Goal: Task Accomplishment & Management: Complete application form

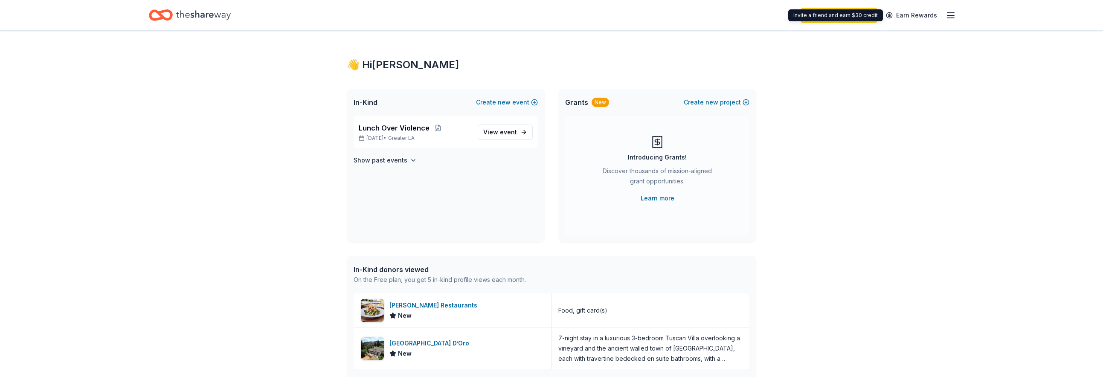
click at [944, 14] on div "Upgrade your plan Earn Rewards" at bounding box center [878, 15] width 155 height 20
click at [952, 19] on icon "button" at bounding box center [951, 15] width 10 height 10
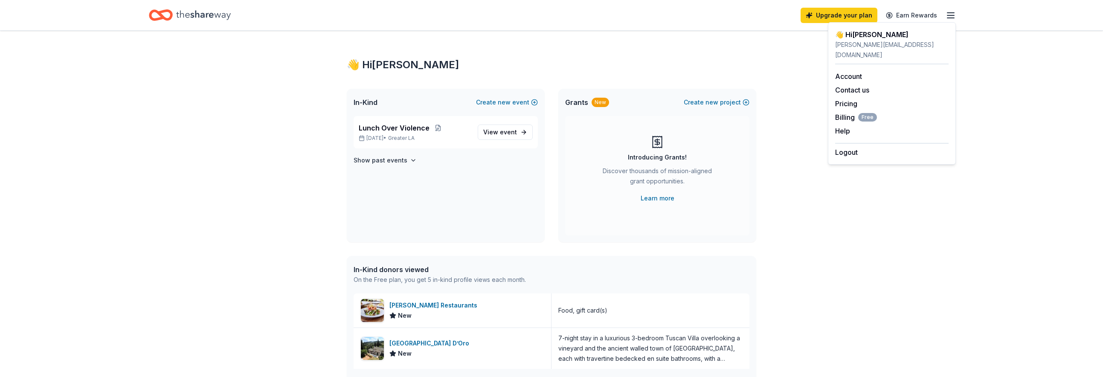
click at [438, 94] on div "In-Kind Create new event" at bounding box center [446, 102] width 198 height 27
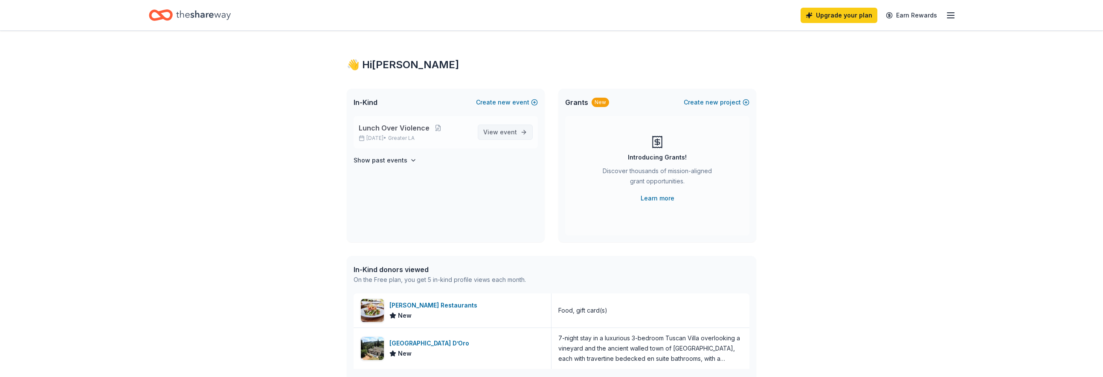
click at [488, 125] on link "View event" at bounding box center [505, 132] width 55 height 15
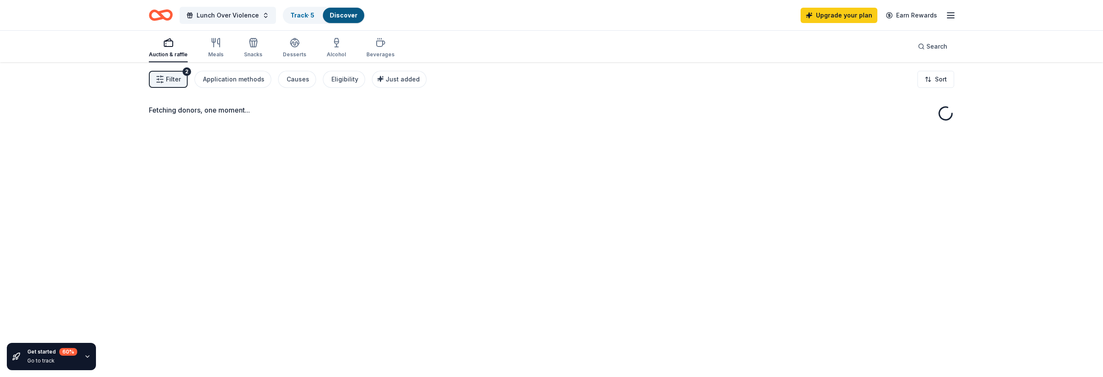
click at [172, 80] on span "Filter" at bounding box center [173, 79] width 15 height 10
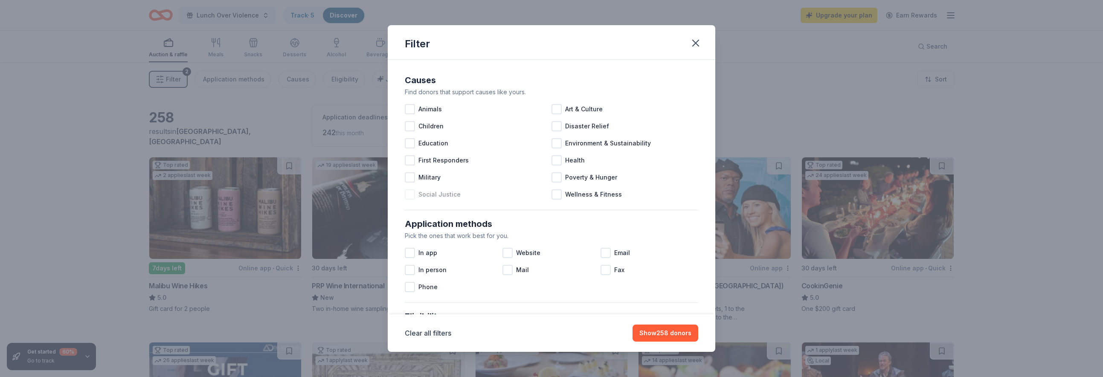
scroll to position [365, 0]
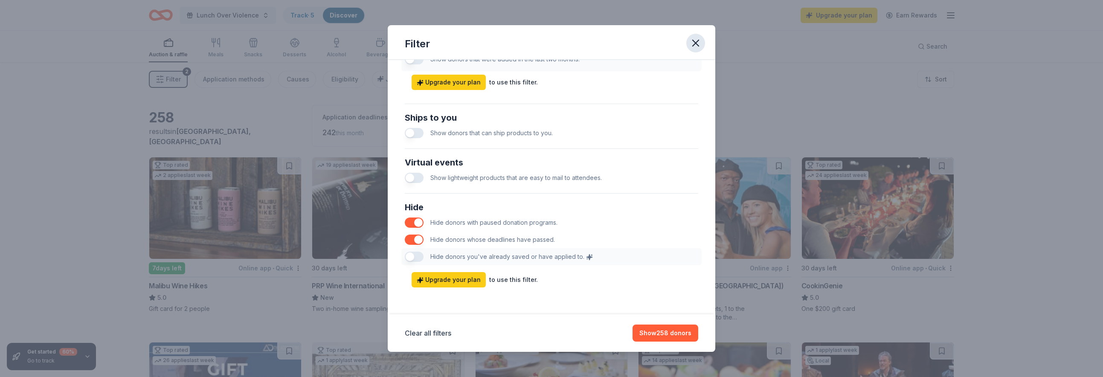
click at [691, 47] on icon "button" at bounding box center [696, 43] width 12 height 12
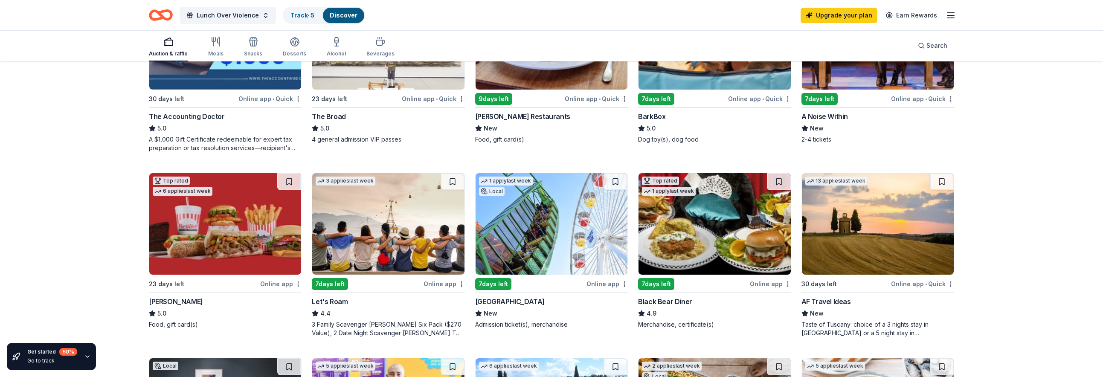
scroll to position [405, 0]
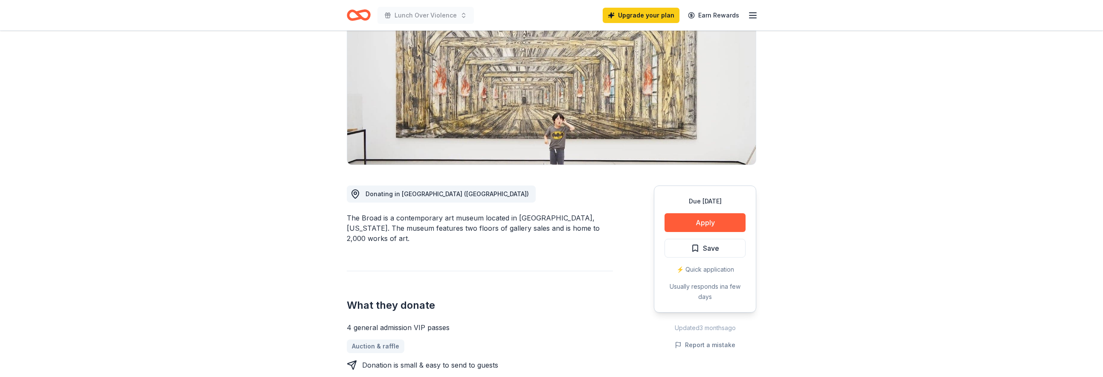
scroll to position [38, 0]
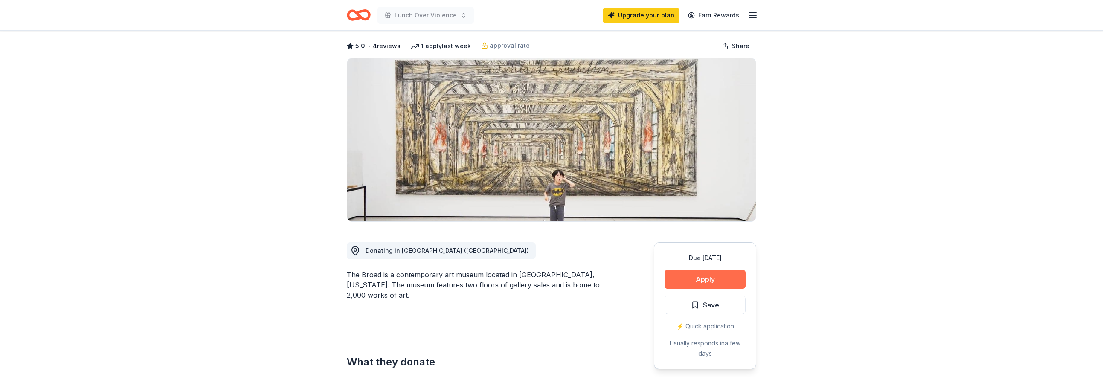
click at [680, 279] on button "Apply" at bounding box center [705, 279] width 81 height 19
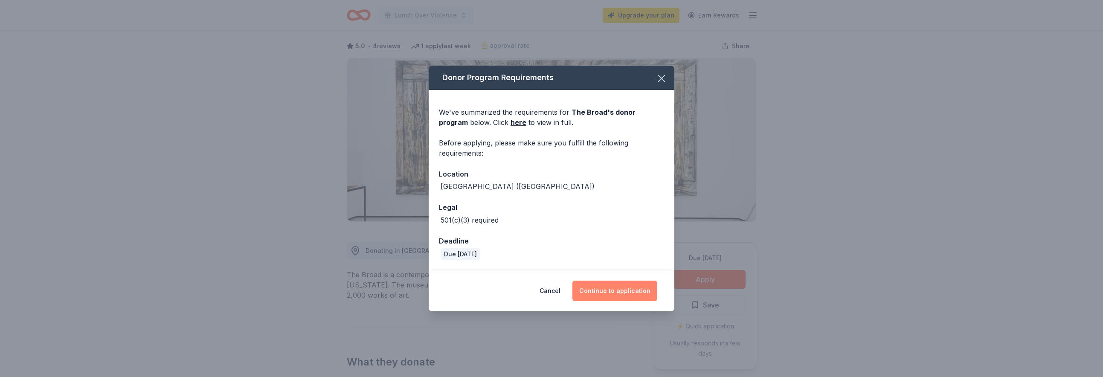
click at [634, 283] on button "Continue to application" at bounding box center [615, 291] width 85 height 20
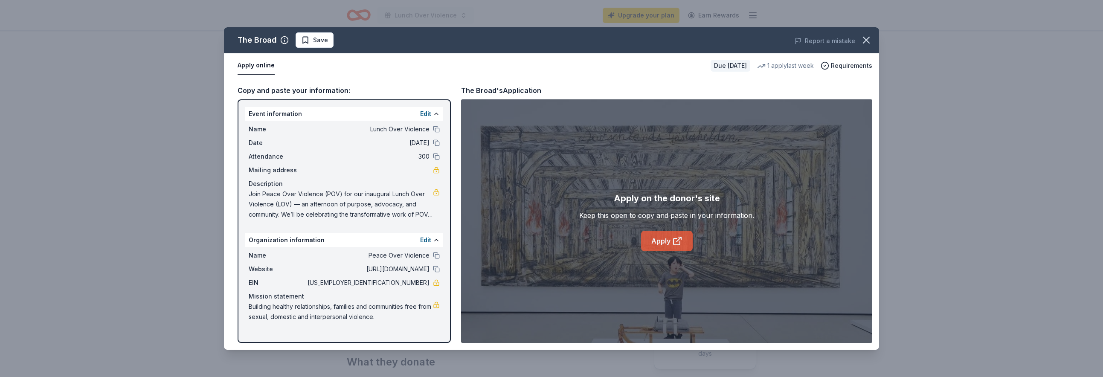
click at [681, 250] on link "Apply" at bounding box center [667, 241] width 52 height 20
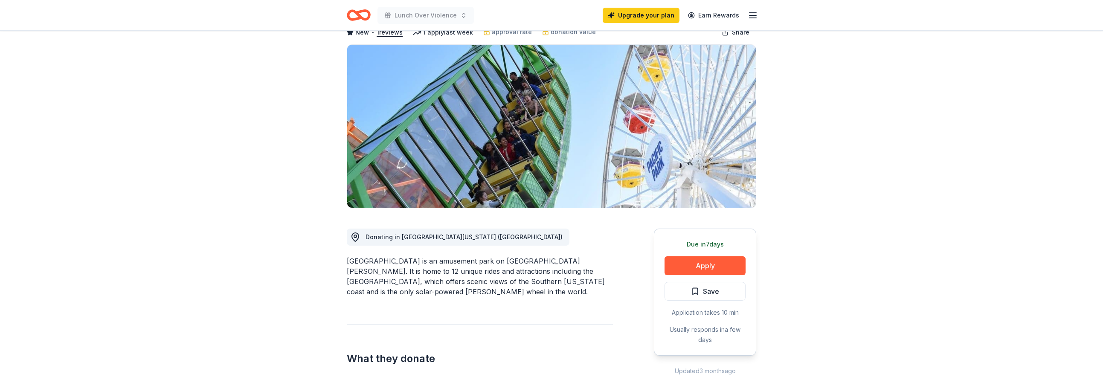
scroll to position [67, 0]
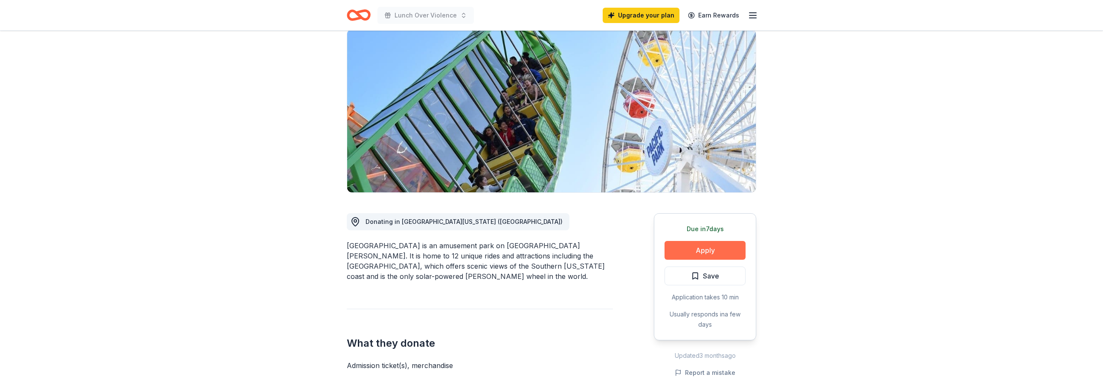
click at [679, 251] on button "Apply" at bounding box center [705, 250] width 81 height 19
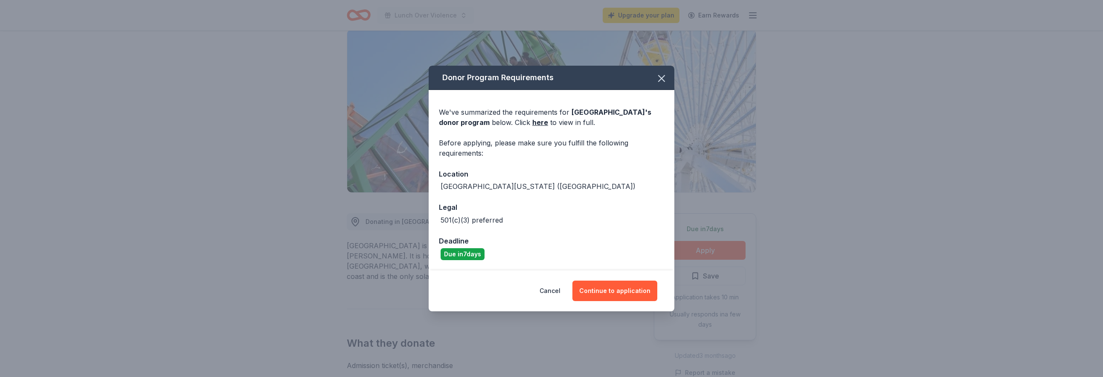
click at [594, 276] on div "Cancel Continue to application" at bounding box center [552, 291] width 246 height 41
click at [591, 284] on button "Continue to application" at bounding box center [615, 291] width 85 height 20
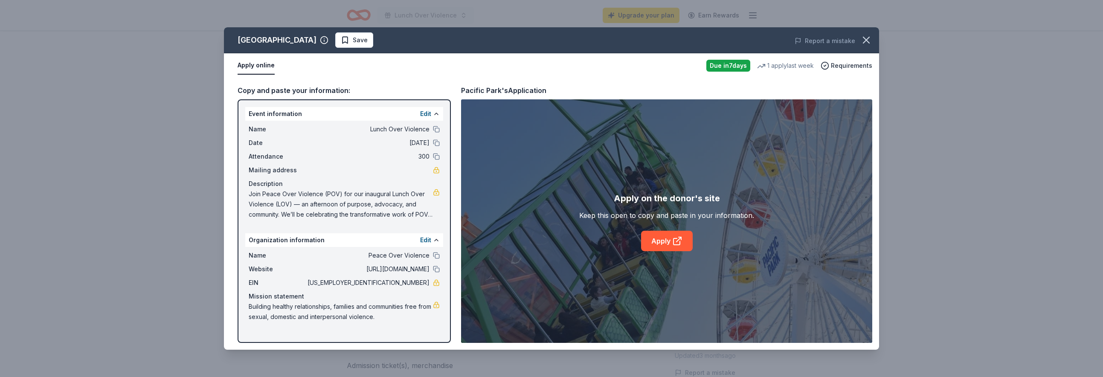
click at [661, 251] on div "Apply on the donor's site Keep this open to copy and paste in your information.…" at bounding box center [666, 221] width 411 height 244
click at [664, 247] on link "Apply" at bounding box center [667, 241] width 52 height 20
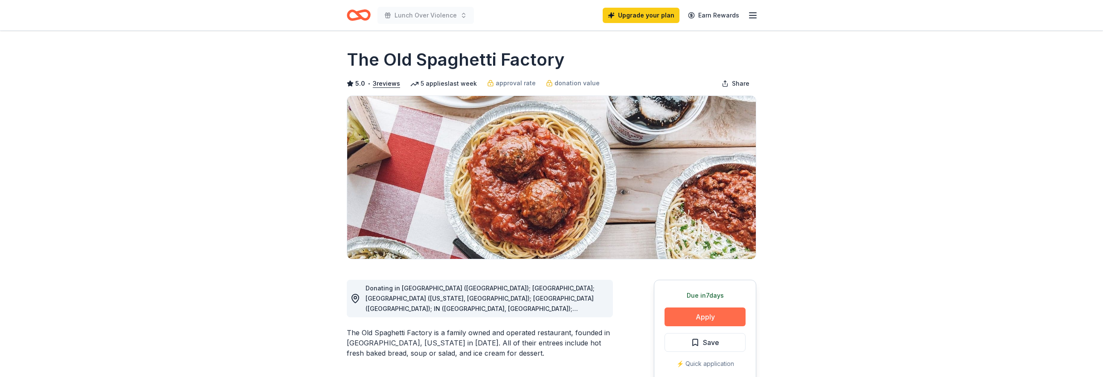
click at [730, 314] on button "Apply" at bounding box center [705, 317] width 81 height 19
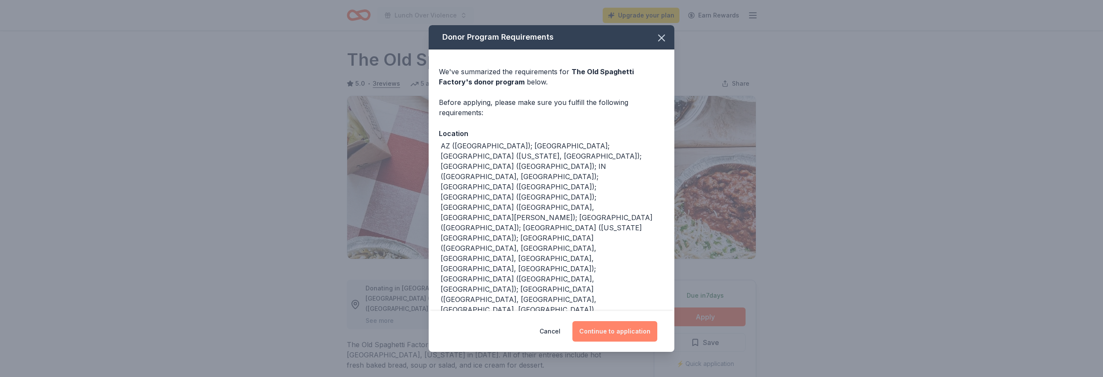
click at [602, 321] on button "Continue to application" at bounding box center [615, 331] width 85 height 20
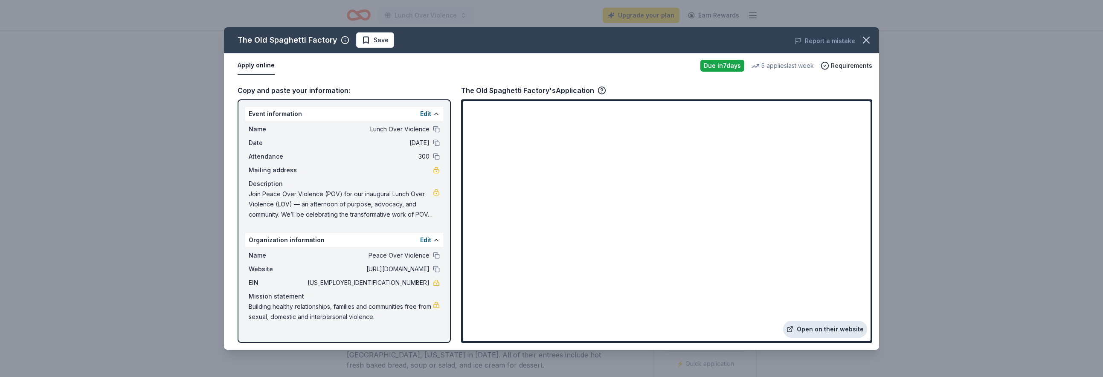
click at [846, 327] on link "Open on their website" at bounding box center [825, 329] width 84 height 17
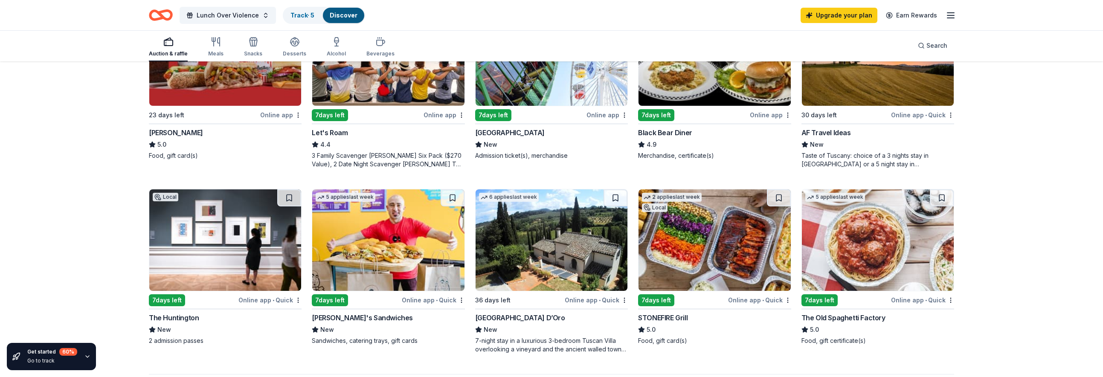
scroll to position [744, 0]
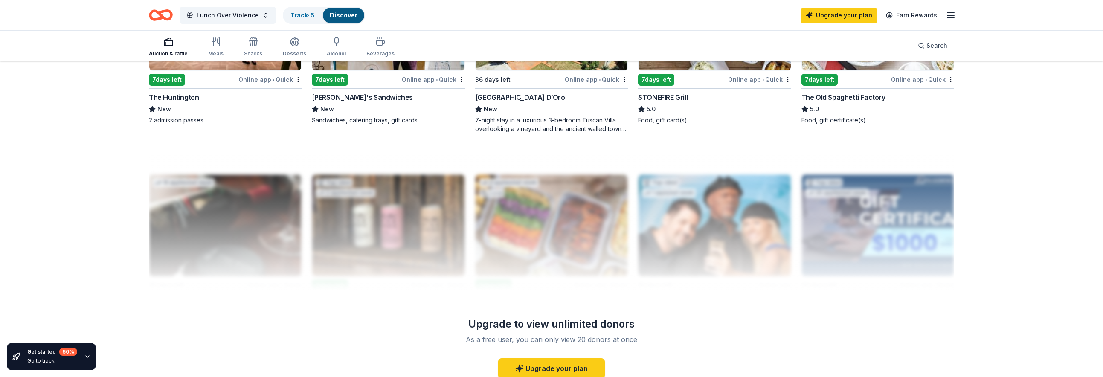
click at [796, 217] on div at bounding box center [552, 222] width 806 height 137
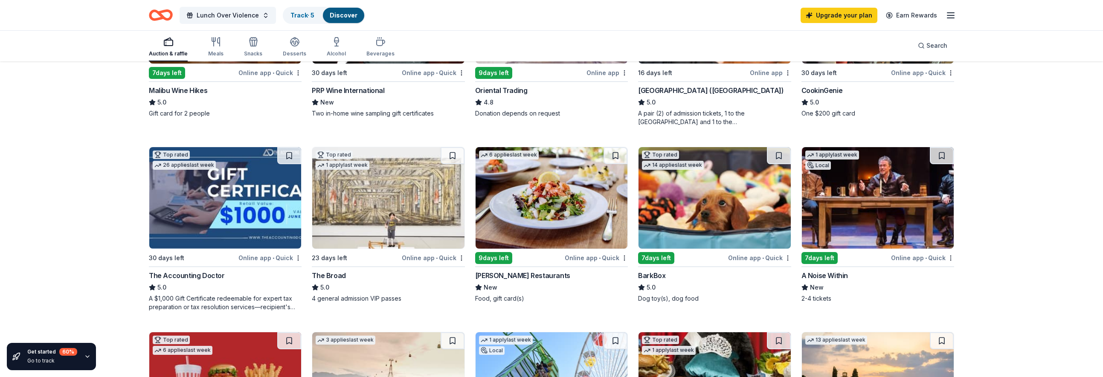
scroll to position [0, 0]
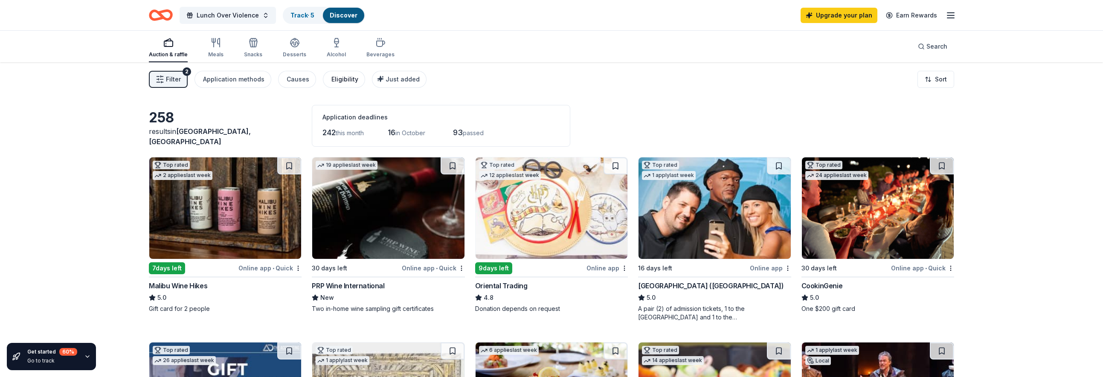
click at [349, 76] on div "Eligibility" at bounding box center [345, 79] width 27 height 10
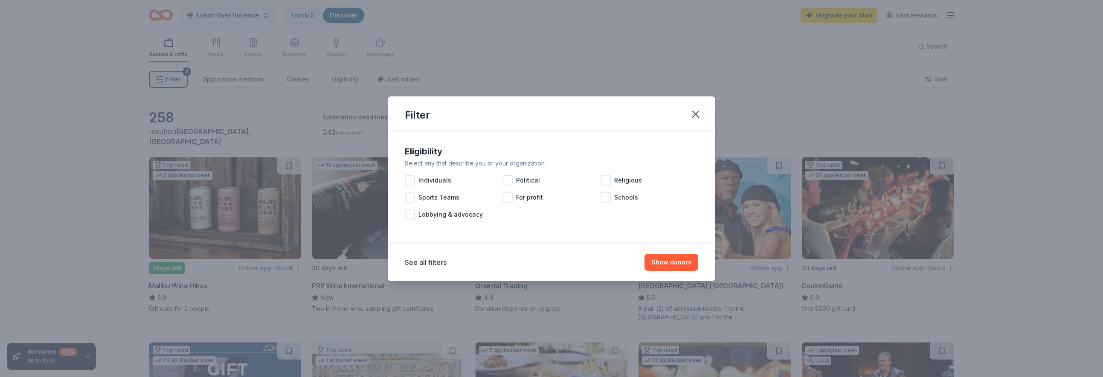
click at [819, 95] on div "Filter Eligibility Select any that describe you or your organization. Individua…" at bounding box center [551, 188] width 1103 height 377
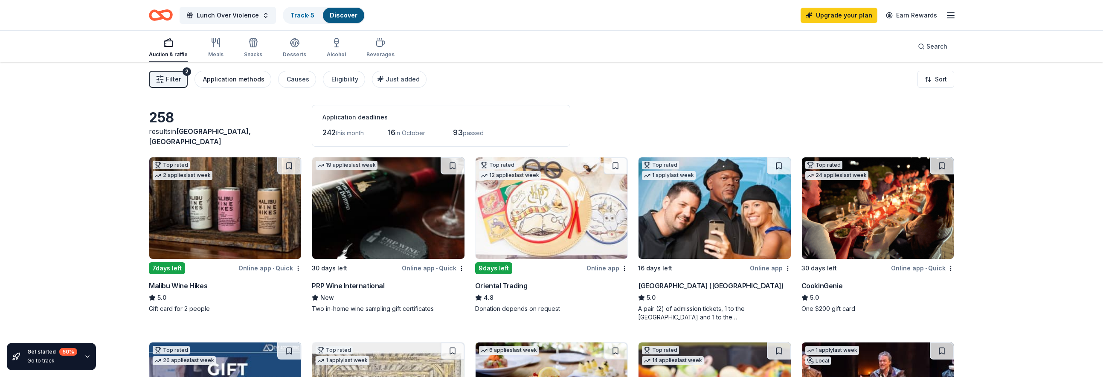
click at [215, 77] on div "Application methods" at bounding box center [233, 79] width 61 height 10
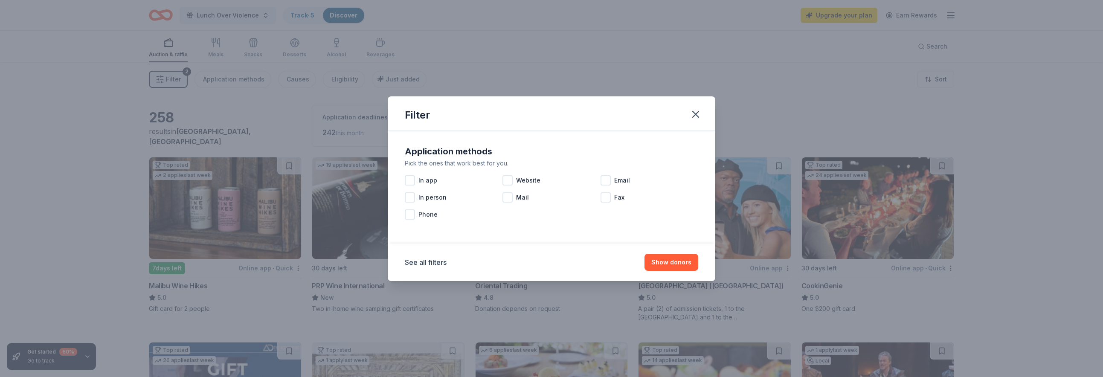
click at [799, 119] on div "Filter Application methods Pick the ones that work best for you. In app Website…" at bounding box center [551, 188] width 1103 height 377
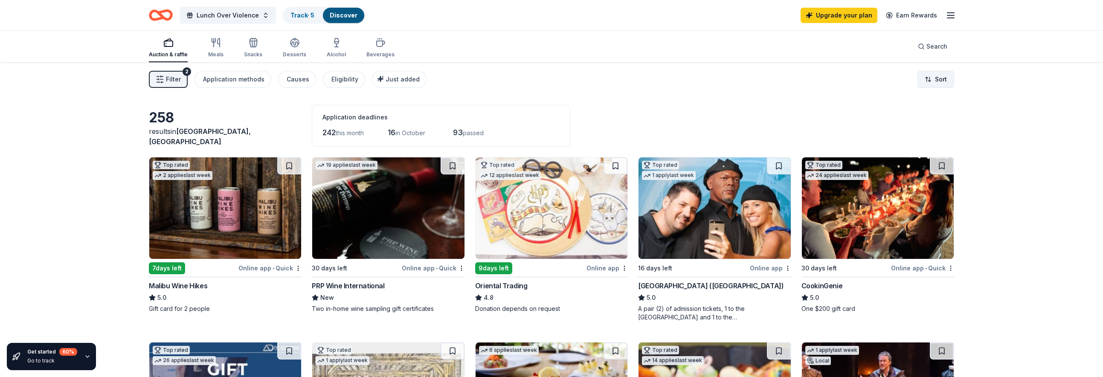
click at [933, 79] on html "Lunch Over Violence Track · 5 Discover Upgrade your plan Earn Rewards Auction &…" at bounding box center [551, 188] width 1103 height 377
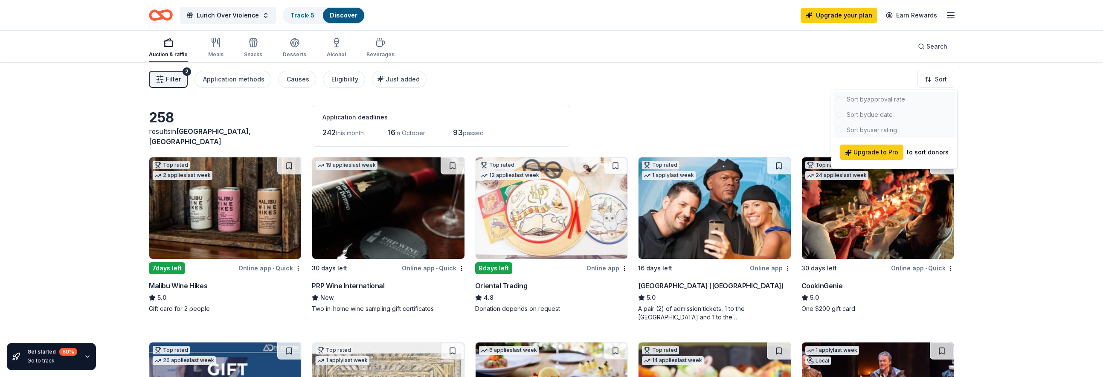
click at [623, 106] on html "Lunch Over Violence Track · 5 Discover Upgrade your plan Earn Rewards Auction &…" at bounding box center [551, 188] width 1103 height 377
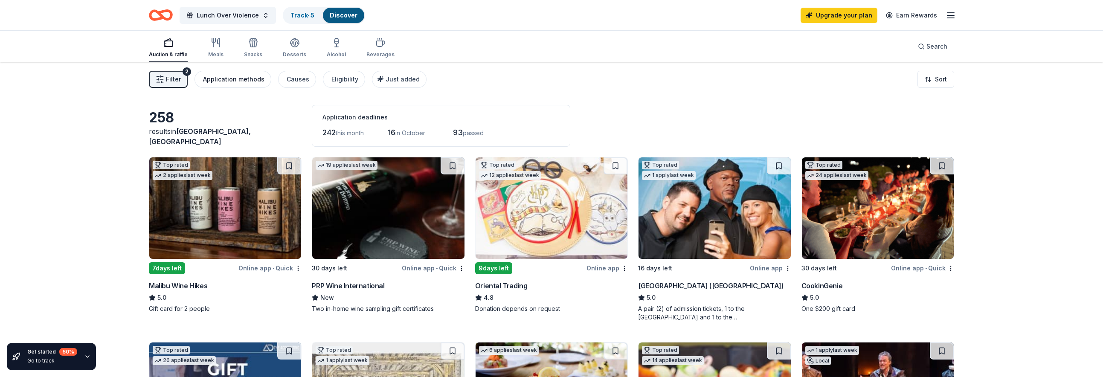
click at [225, 81] on div "Application methods" at bounding box center [233, 79] width 61 height 10
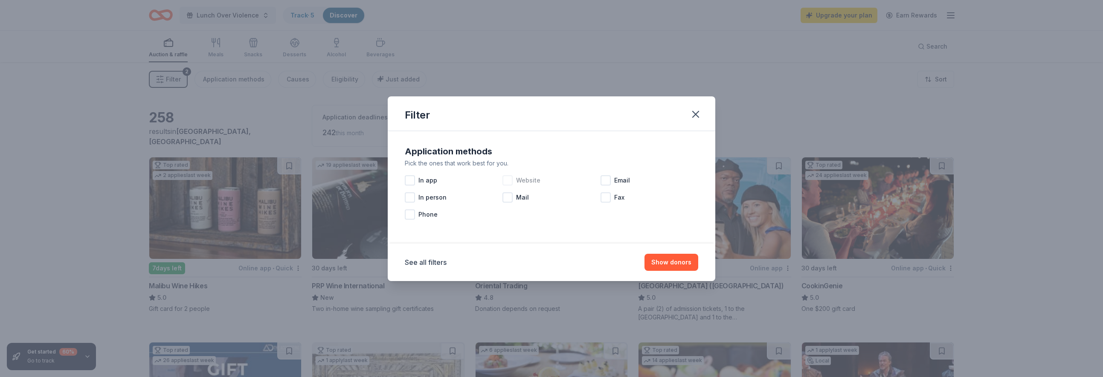
click at [535, 178] on span "Website" at bounding box center [528, 180] width 24 height 10
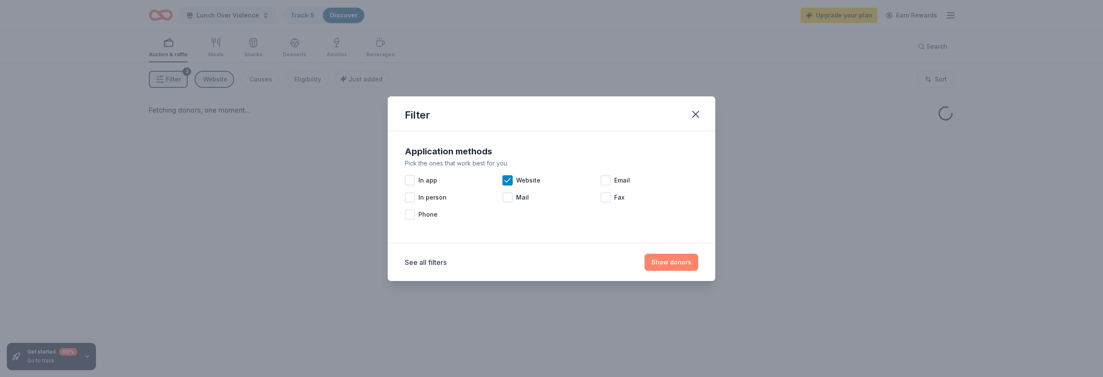
click at [661, 255] on button "Show donors" at bounding box center [672, 262] width 54 height 17
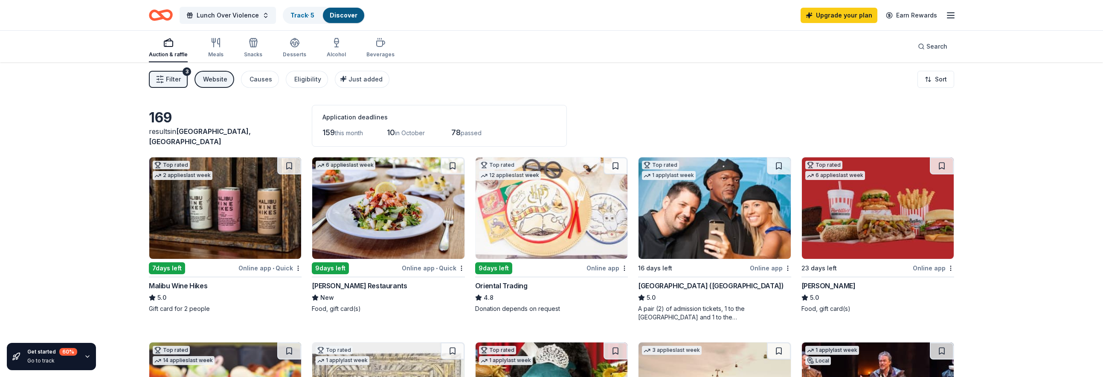
click at [210, 75] on div "Website" at bounding box center [215, 79] width 24 height 10
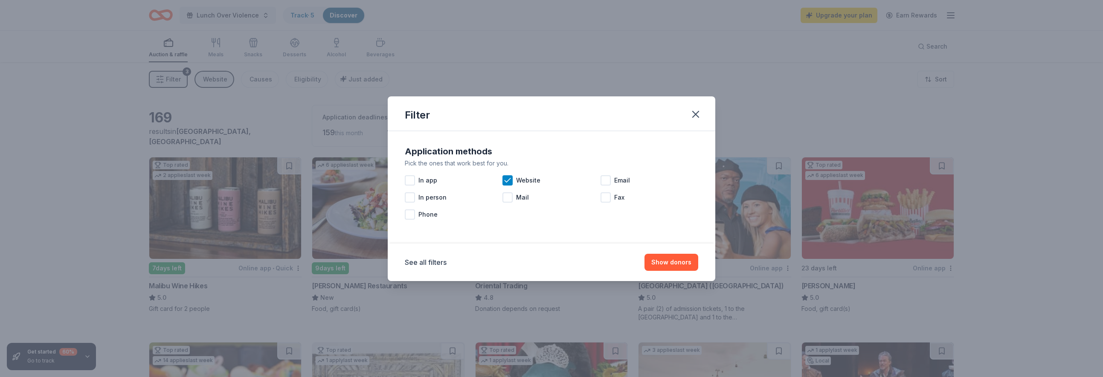
drag, startPoint x: 511, startPoint y: 179, endPoint x: 583, endPoint y: 165, distance: 73.5
click at [511, 179] on icon at bounding box center [507, 180] width 9 height 9
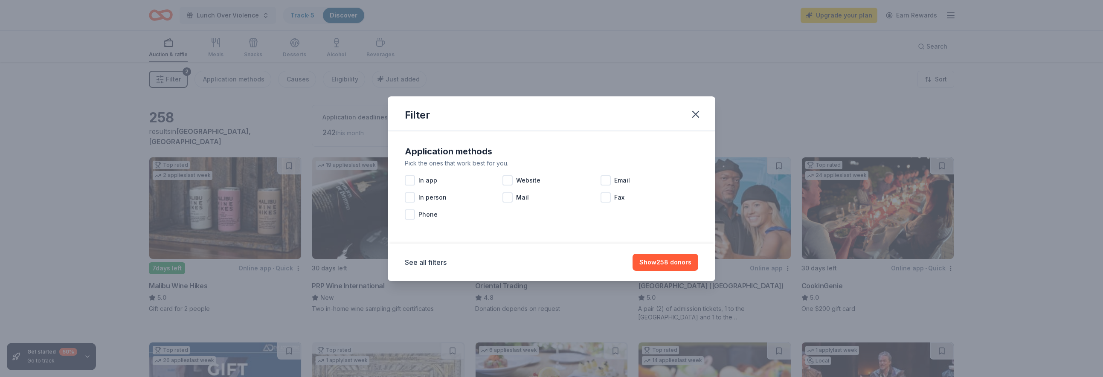
click at [700, 118] on icon "button" at bounding box center [696, 114] width 12 height 12
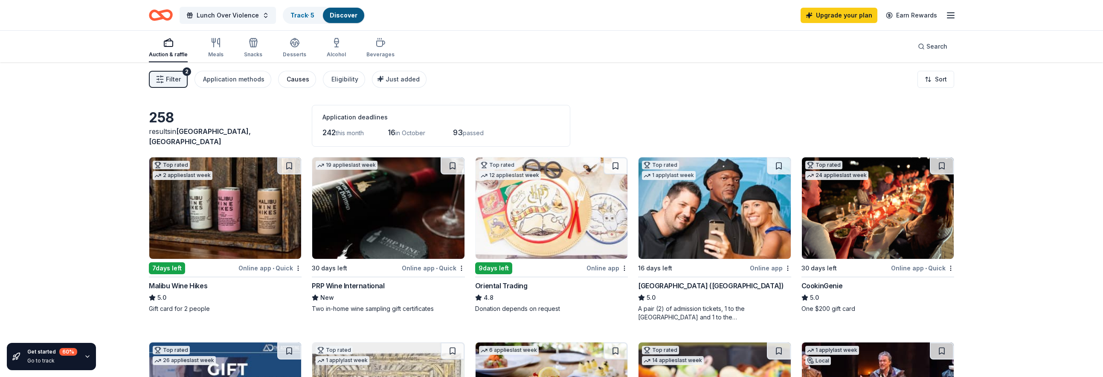
click at [287, 82] on div "Causes" at bounding box center [298, 79] width 23 height 10
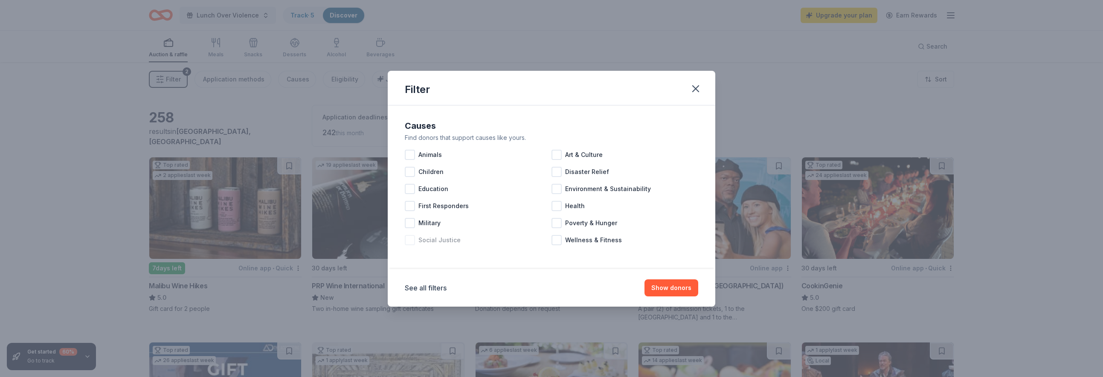
click at [443, 245] on div "Social Justice" at bounding box center [478, 240] width 147 height 17
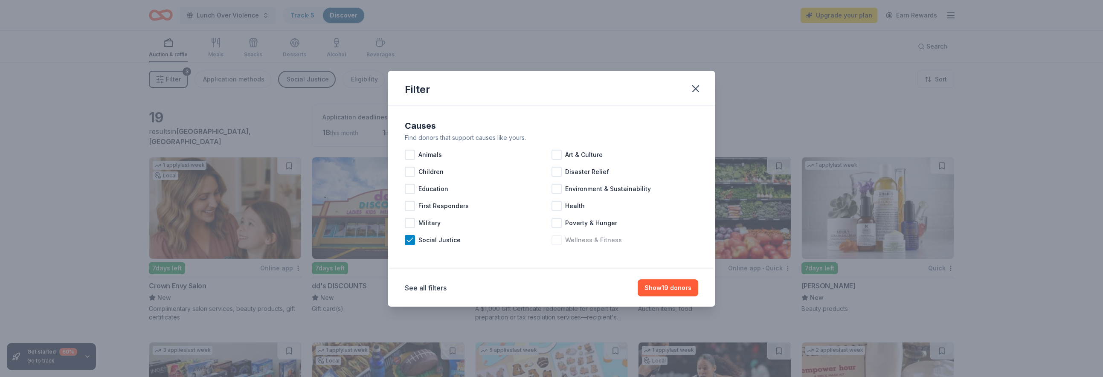
click at [602, 233] on div "Wellness & Fitness" at bounding box center [625, 240] width 147 height 17
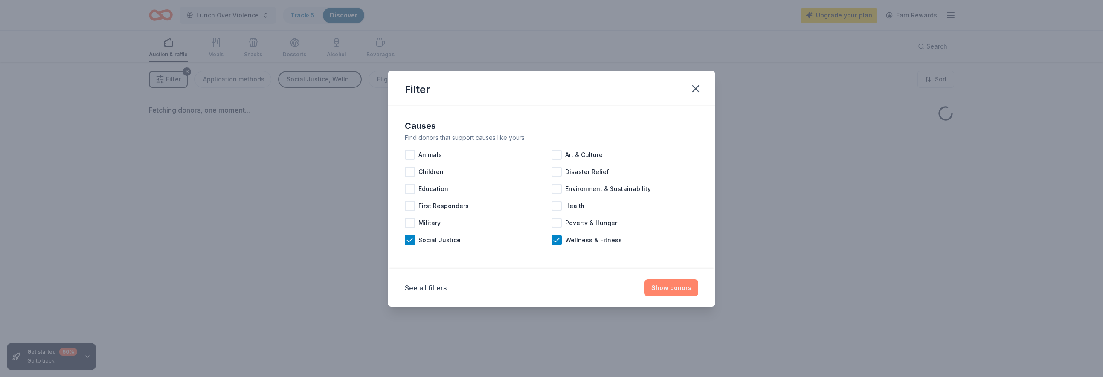
click at [665, 285] on button "Show donors" at bounding box center [672, 287] width 54 height 17
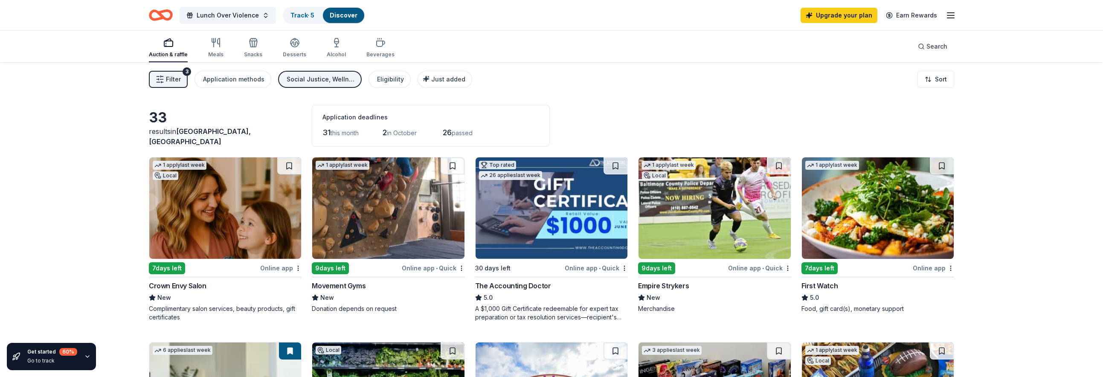
click at [282, 80] on button "Social Justice, Wellness & Fitness" at bounding box center [320, 79] width 84 height 17
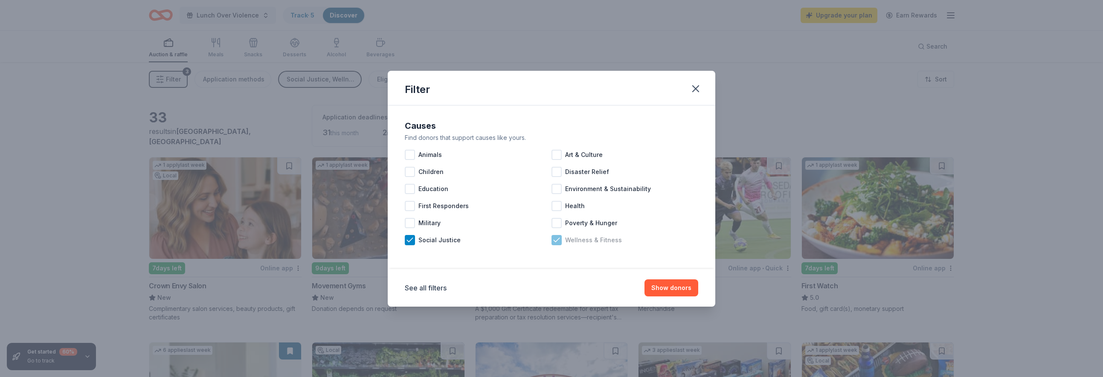
click at [553, 238] on icon at bounding box center [557, 240] width 9 height 9
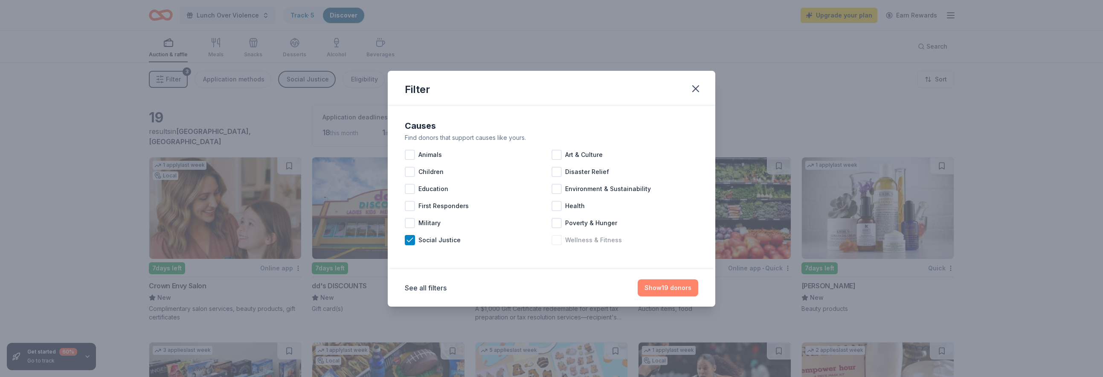
click at [682, 292] on button "Show 19 donors" at bounding box center [668, 287] width 61 height 17
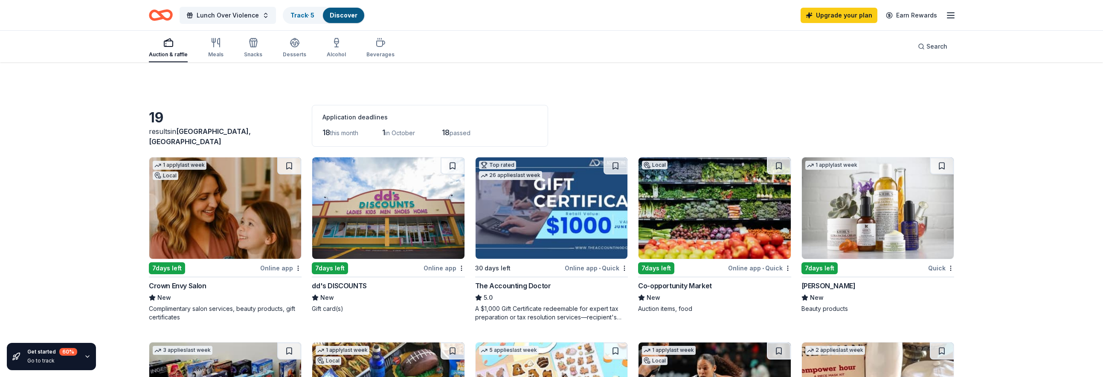
scroll to position [455, 0]
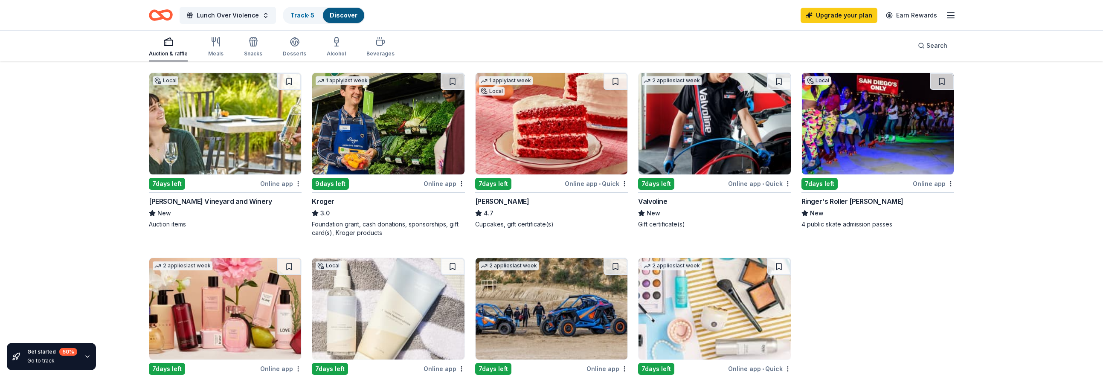
click at [177, 336] on img at bounding box center [225, 309] width 152 height 102
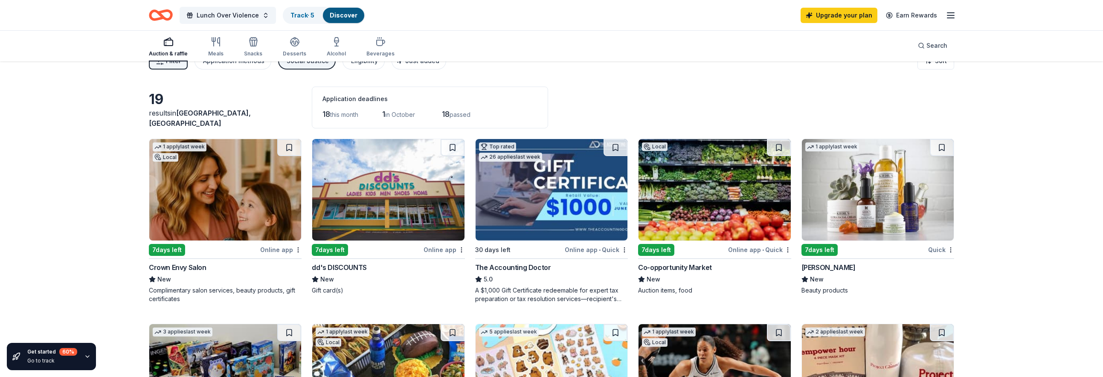
scroll to position [0, 0]
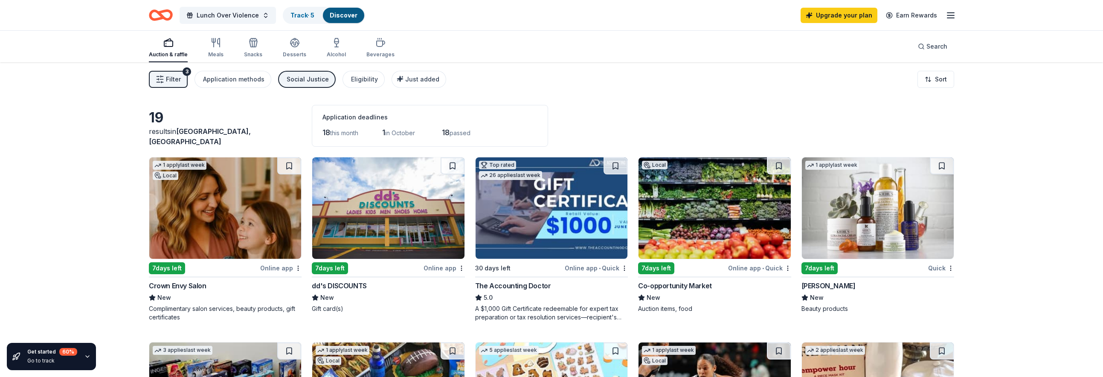
click at [291, 79] on div "Social Justice" at bounding box center [308, 79] width 42 height 10
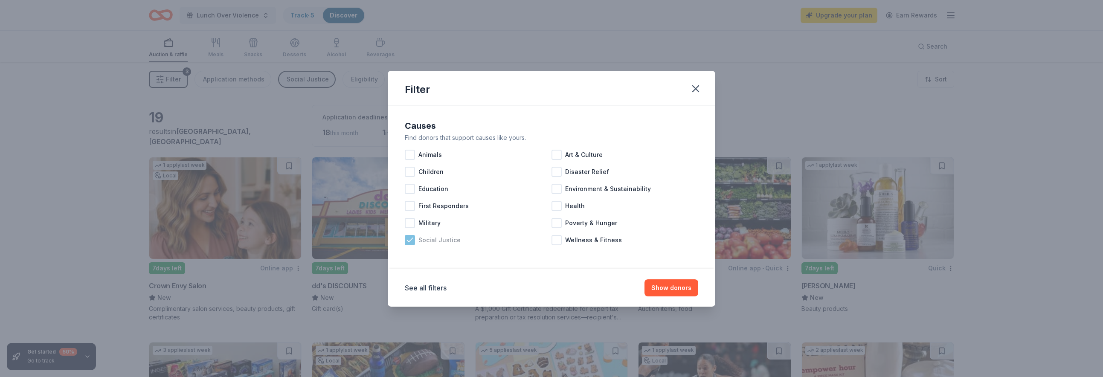
click at [428, 242] on span "Social Justice" at bounding box center [440, 240] width 42 height 10
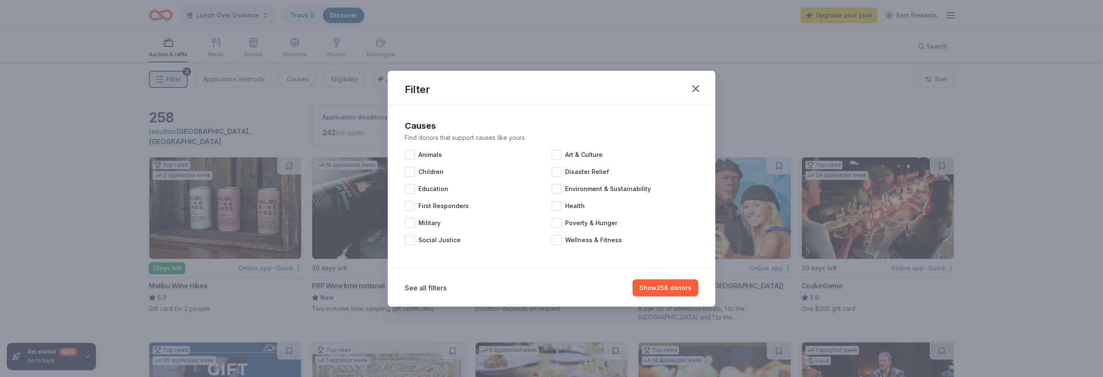
click at [436, 294] on div "See all filters Show 258 donors" at bounding box center [552, 287] width 294 height 17
click at [436, 289] on button "See all filters" at bounding box center [426, 288] width 42 height 10
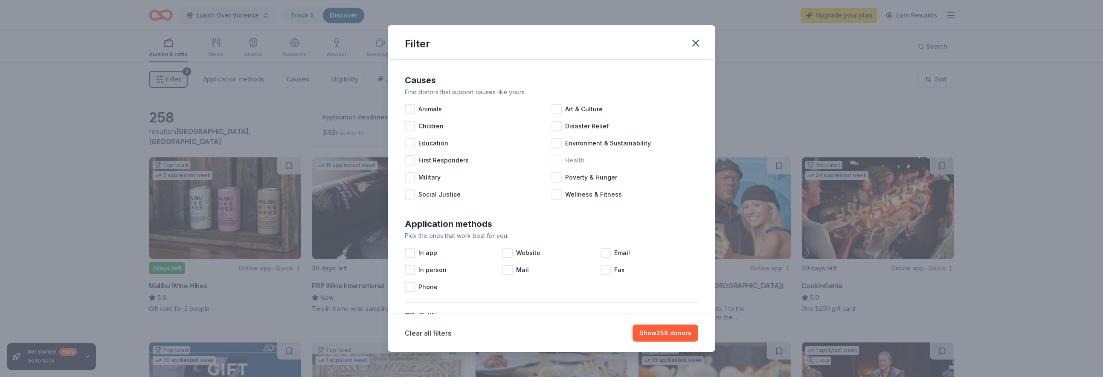
click at [570, 163] on span "Health" at bounding box center [575, 160] width 20 height 10
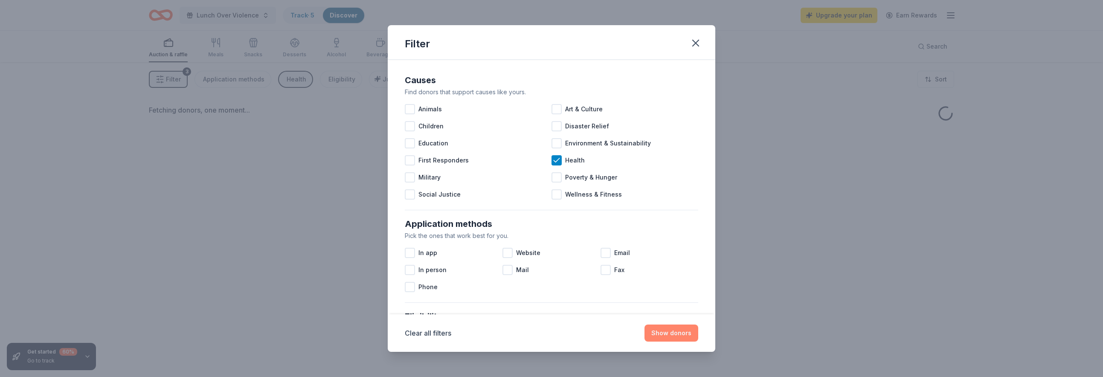
click at [663, 328] on button "Show donors" at bounding box center [672, 333] width 54 height 17
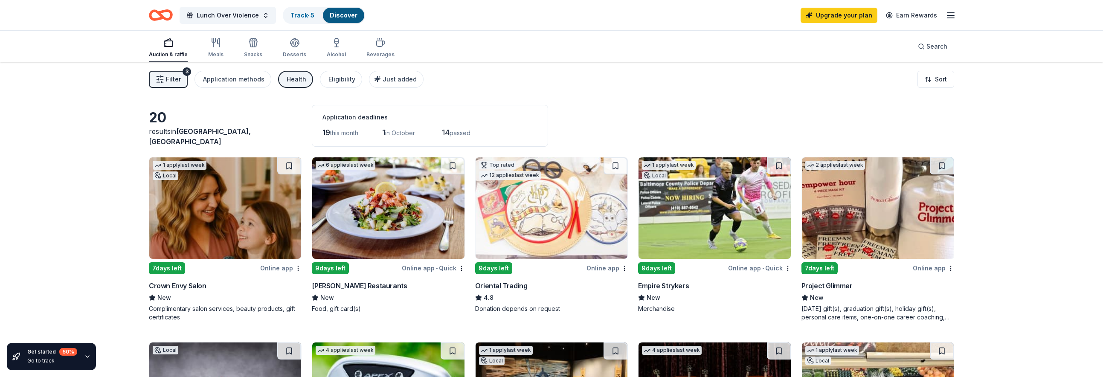
click at [300, 74] on div "Health" at bounding box center [297, 79] width 20 height 10
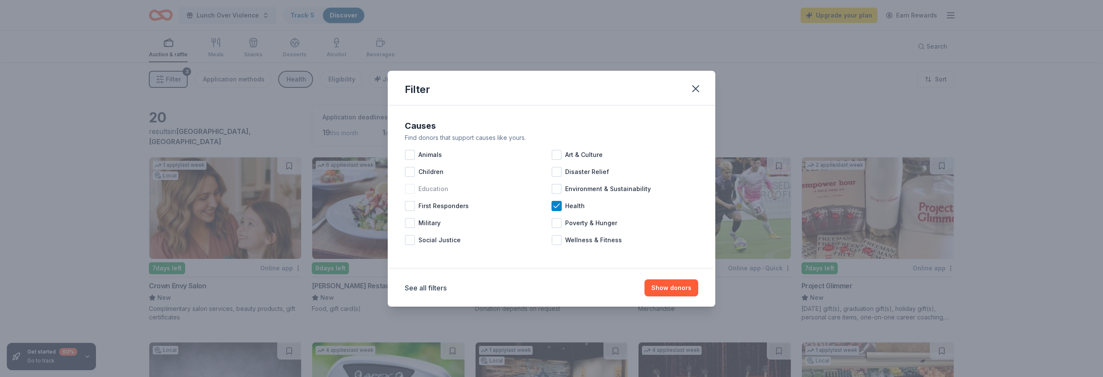
click at [415, 189] on div at bounding box center [410, 189] width 10 height 10
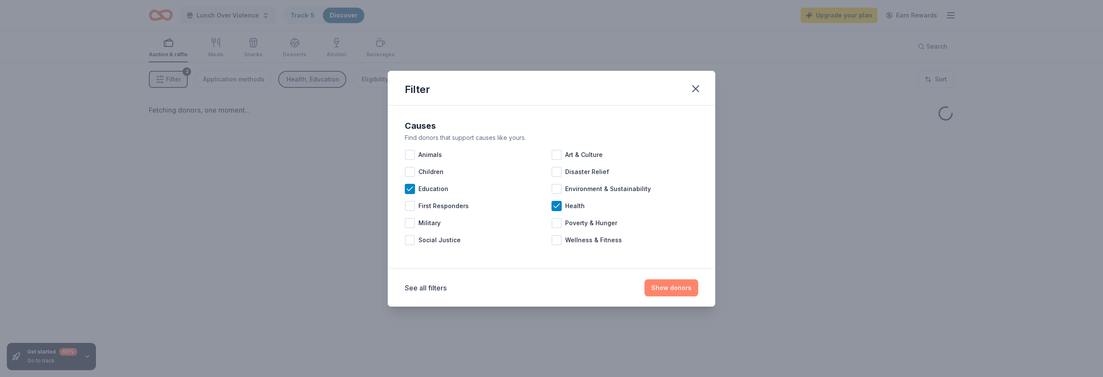
click at [670, 286] on button "Show donors" at bounding box center [672, 287] width 54 height 17
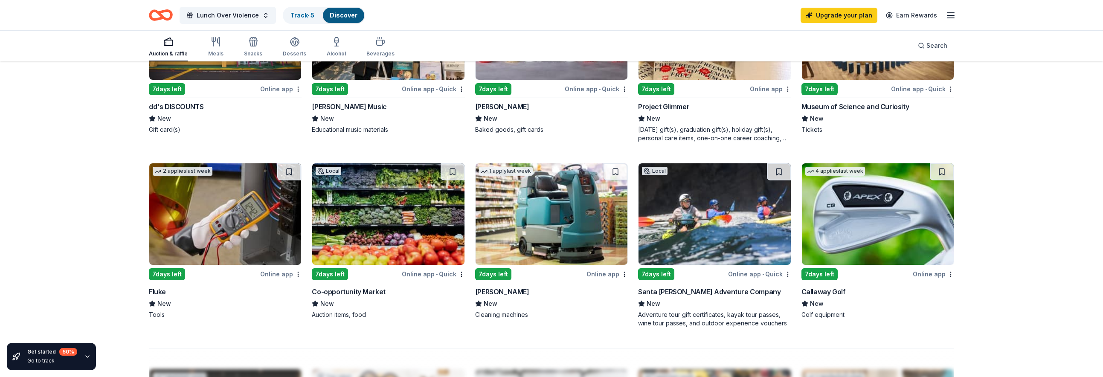
scroll to position [552, 0]
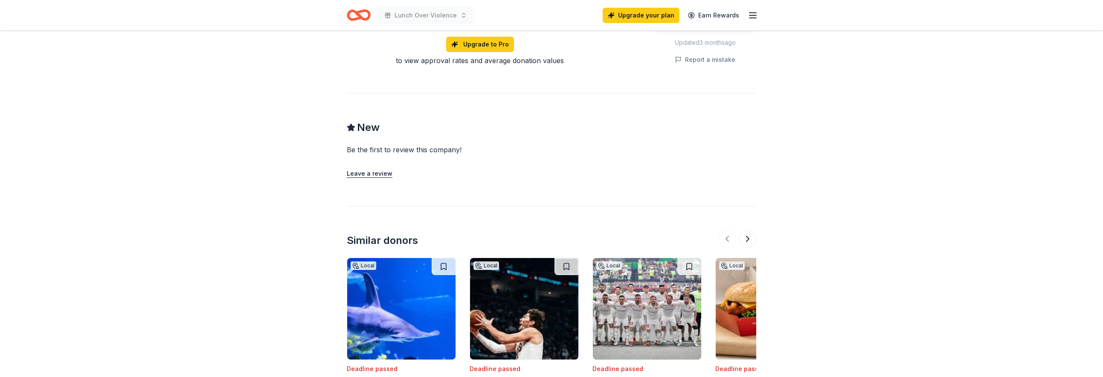
scroll to position [236, 0]
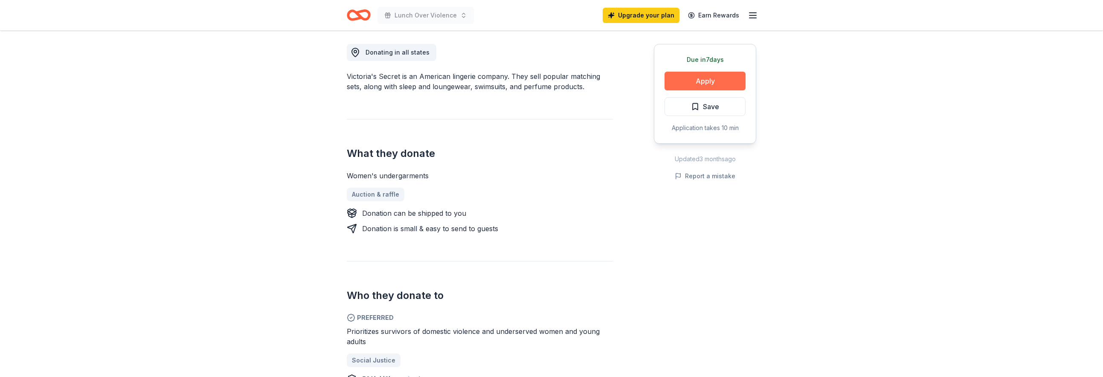
click at [677, 81] on button "Apply" at bounding box center [705, 81] width 81 height 19
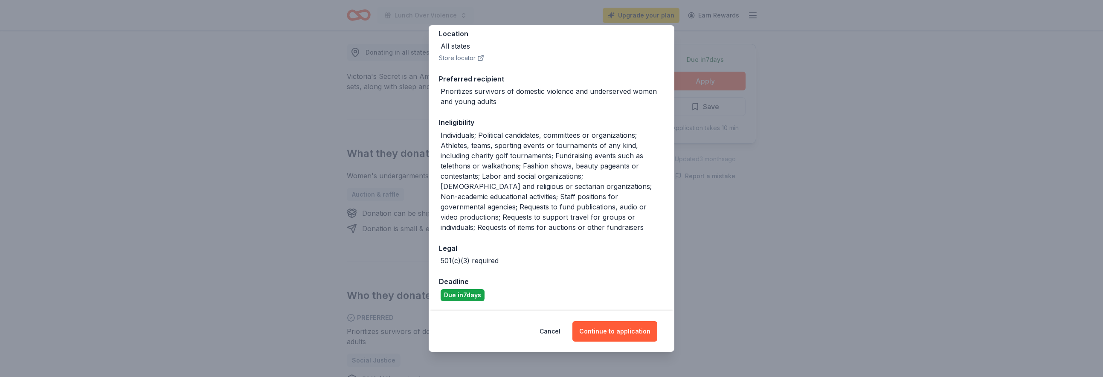
scroll to position [0, 0]
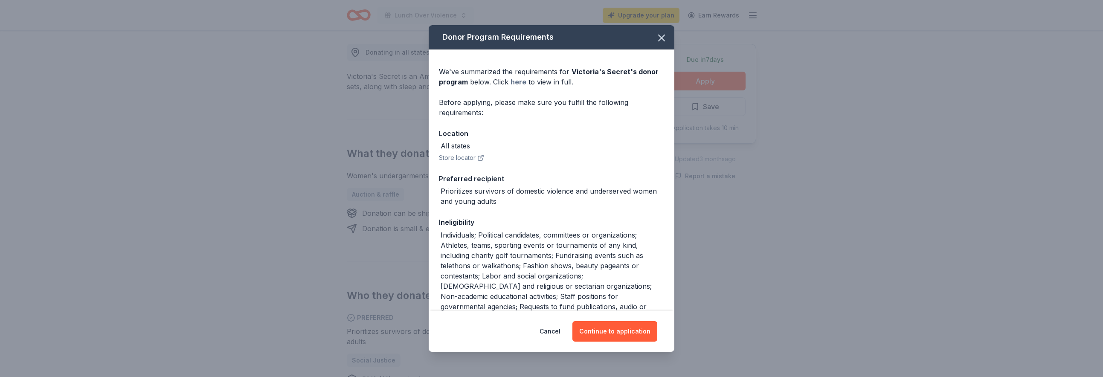
click at [516, 84] on link "here" at bounding box center [519, 82] width 16 height 10
